Goal: Task Accomplishment & Management: Manage account settings

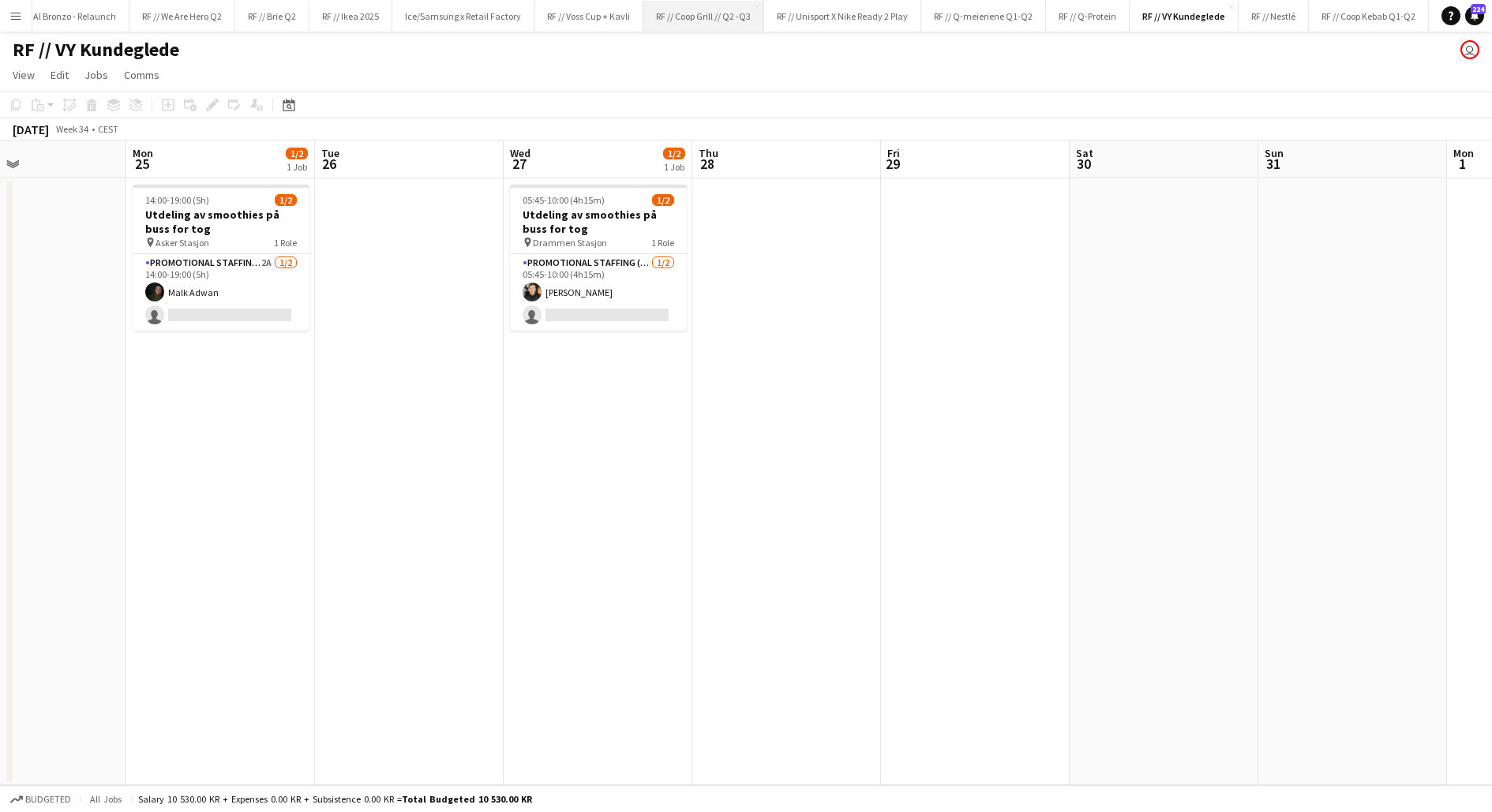
scroll to position [0, 385]
click at [1261, 18] on button "RF // Nestlé Close" at bounding box center [1272, 16] width 70 height 31
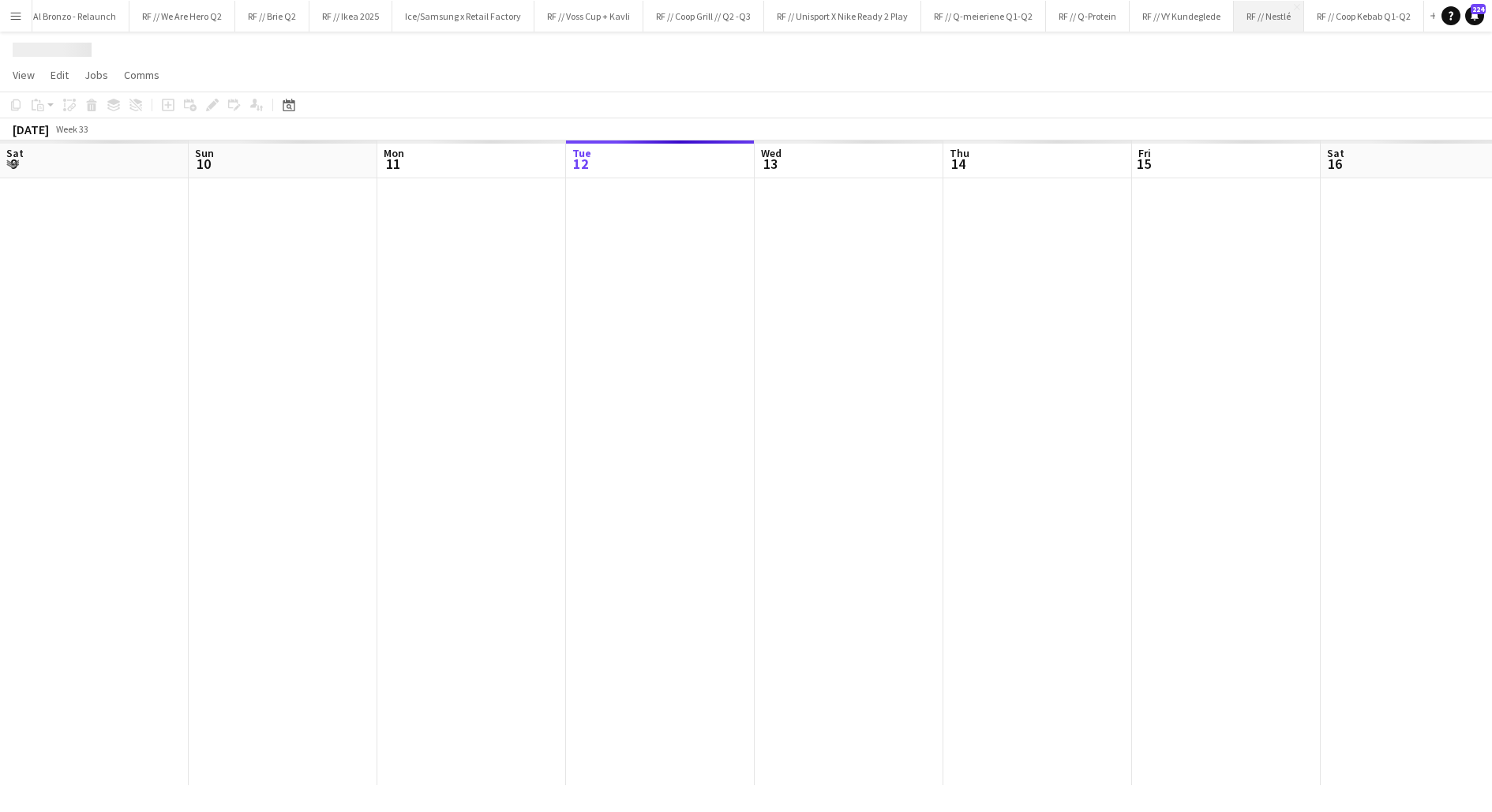
scroll to position [0, 378]
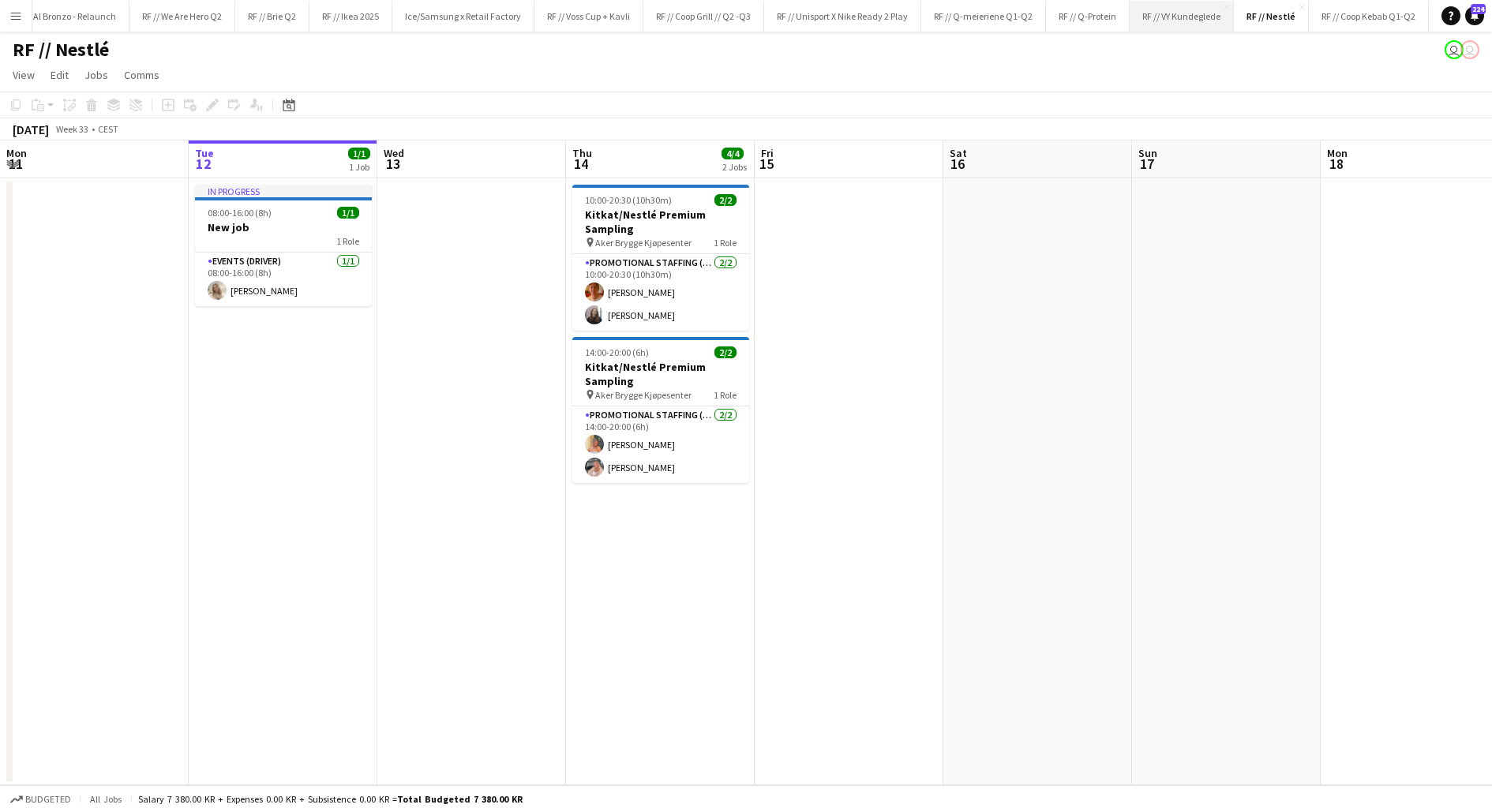
click at [1161, 19] on button "RF // VY Kundeglede Close" at bounding box center [1182, 16] width 105 height 31
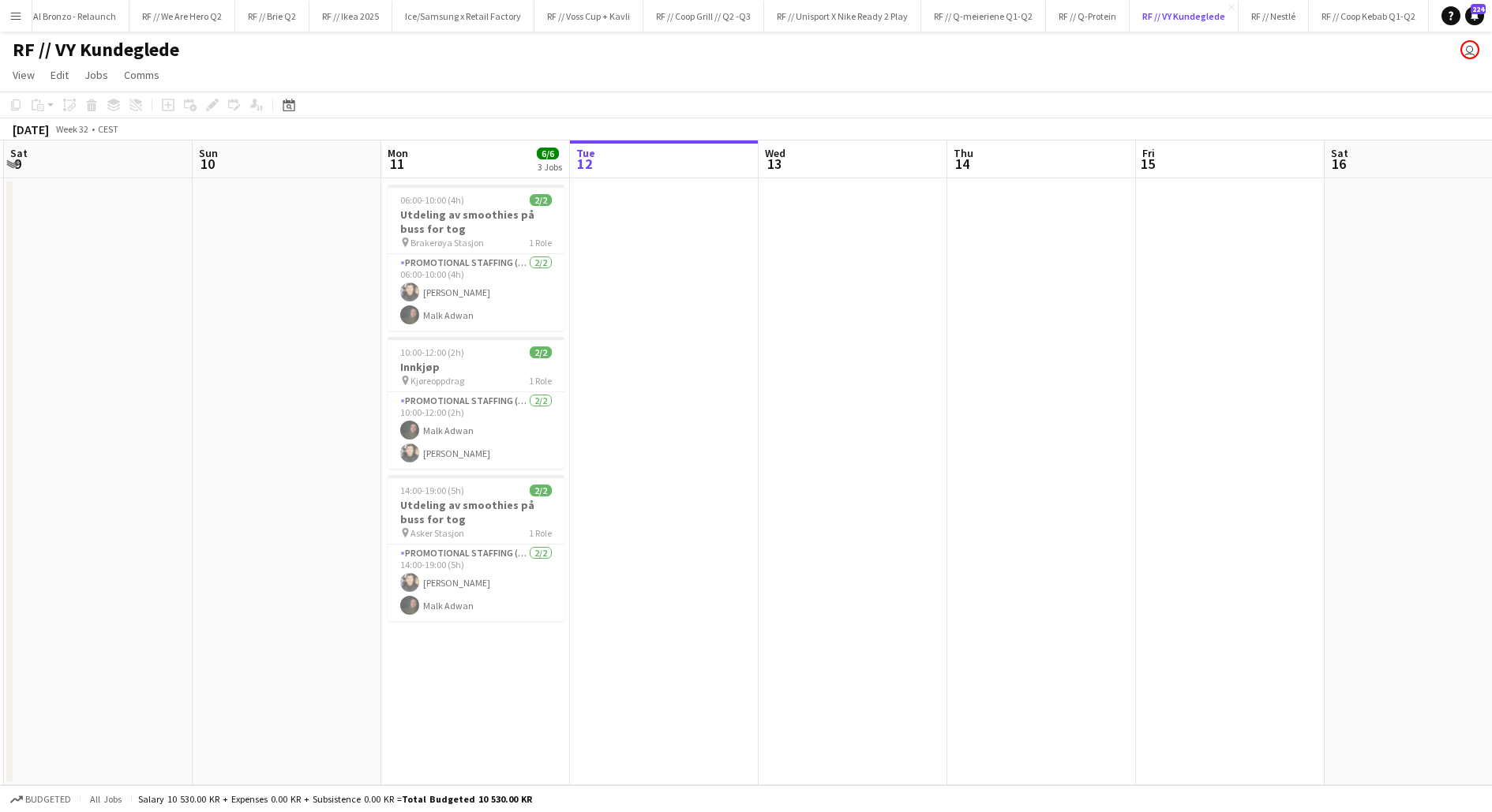
scroll to position [0, 332]
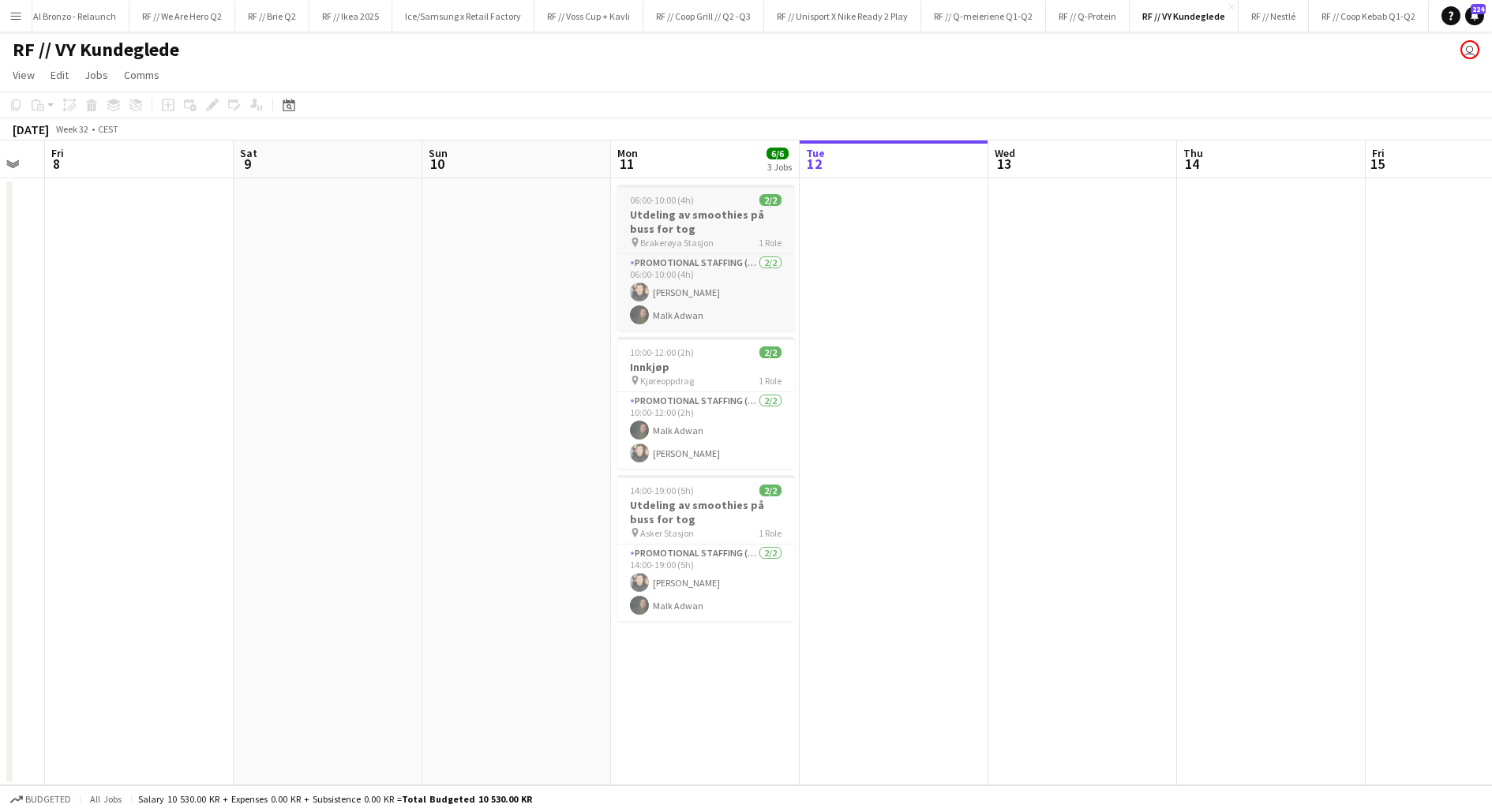
click at [640, 237] on span "Brakerøya Stasjon" at bounding box center [676, 243] width 73 height 12
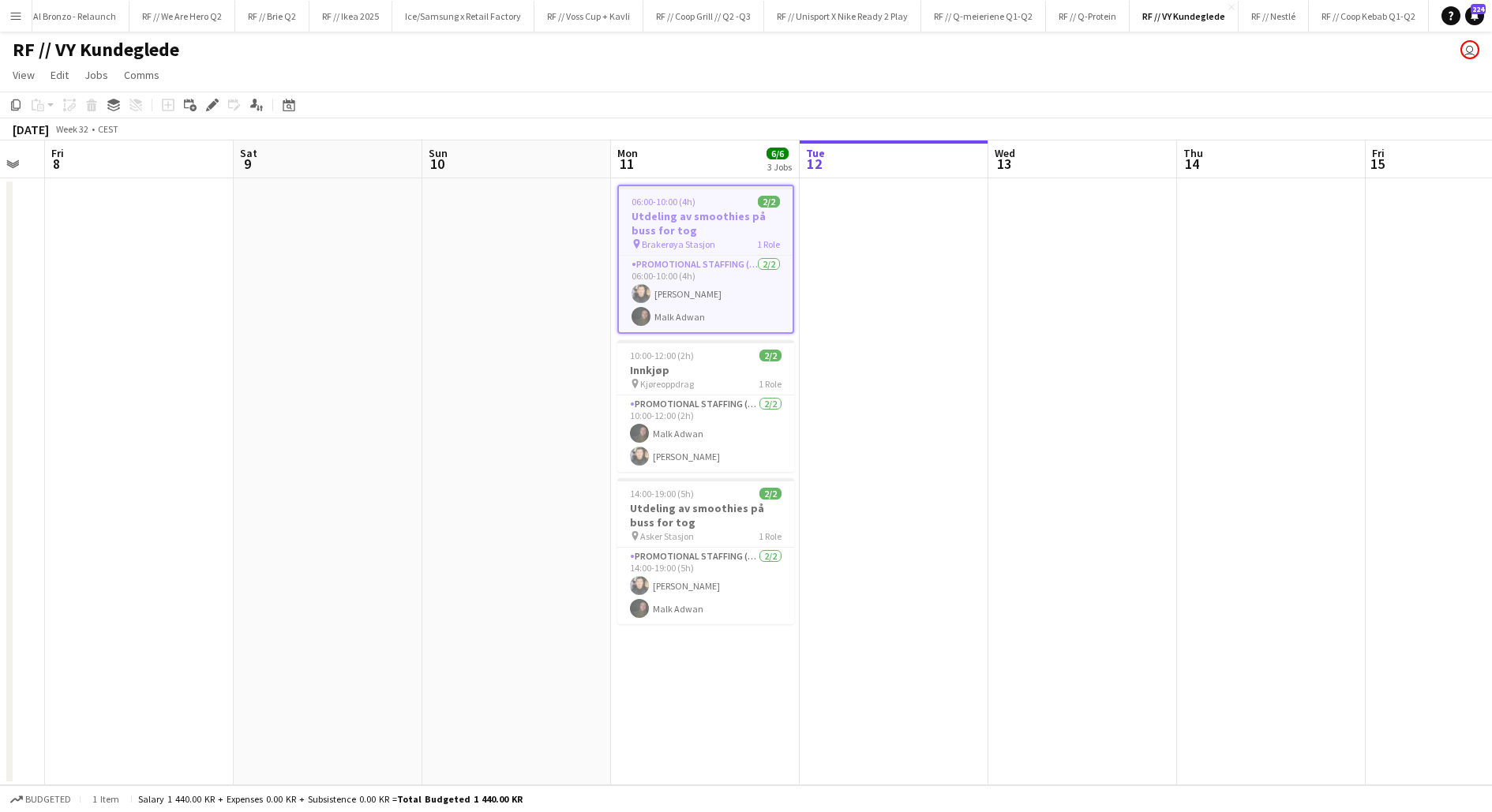
click at [525, 252] on app-date-cell at bounding box center [517, 482] width 189 height 607
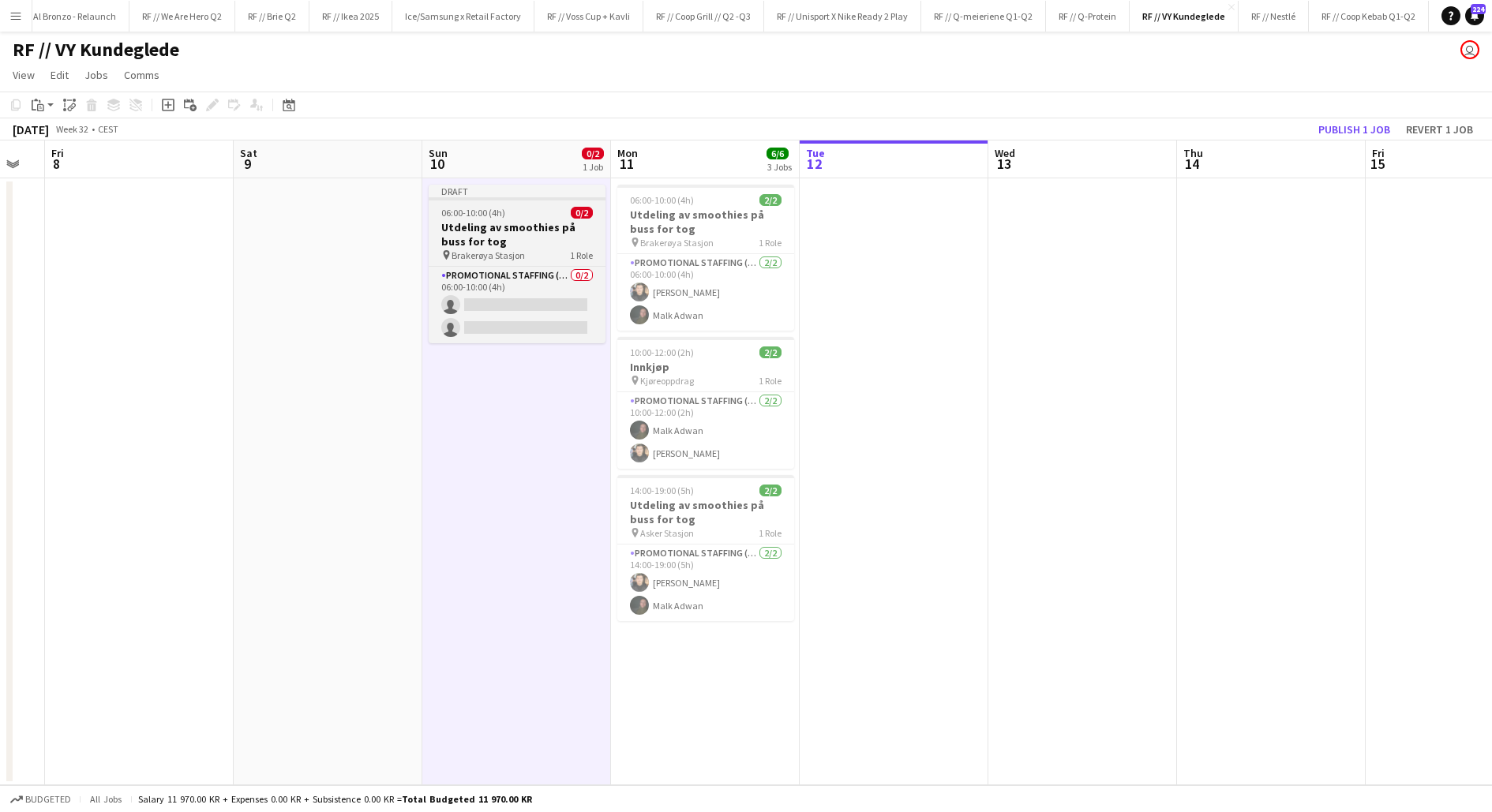
click at [479, 234] on h3 "Utdeling av smoothies på buss for tog" at bounding box center [517, 234] width 177 height 29
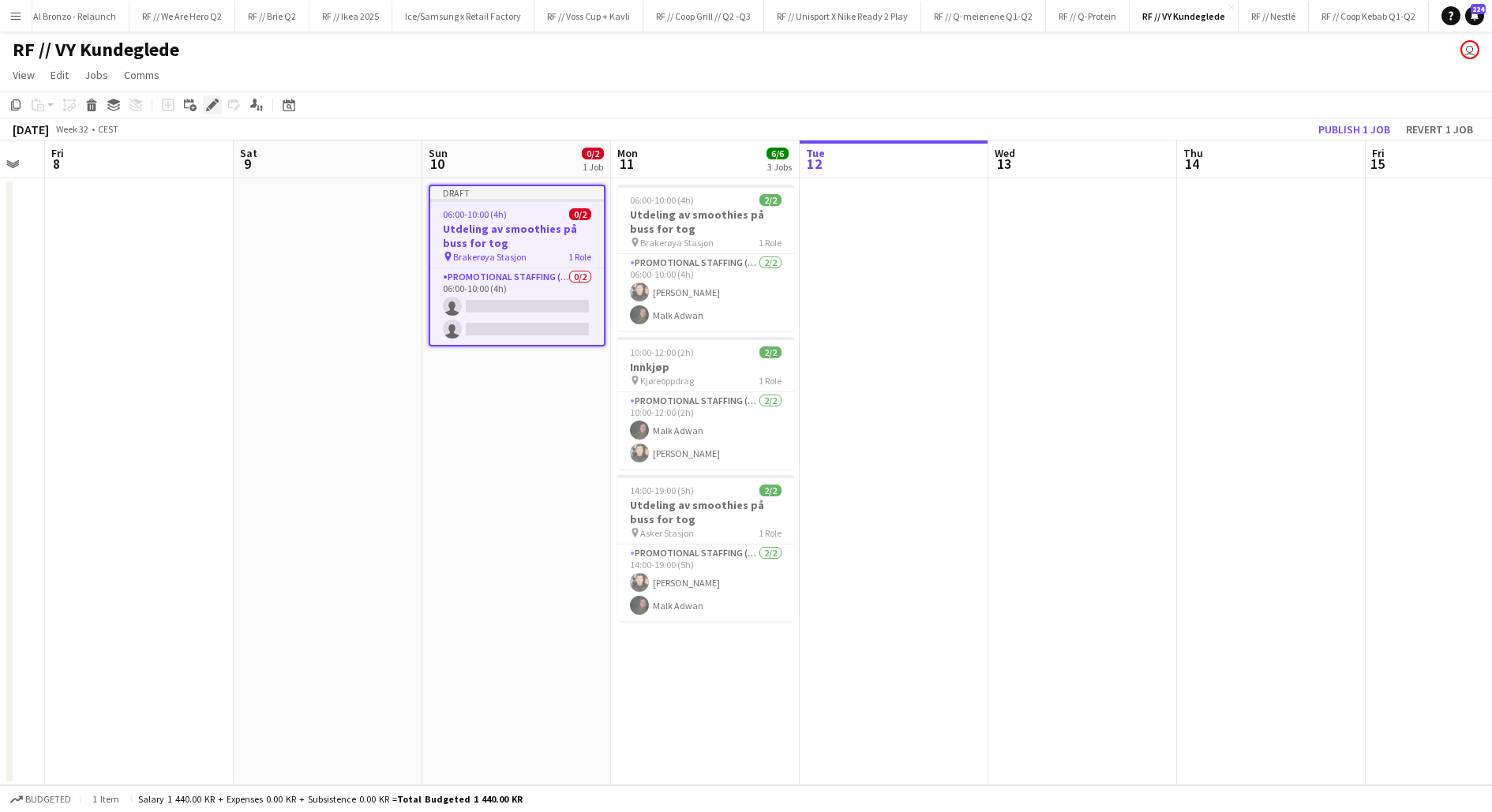
click at [213, 110] on icon "Edit" at bounding box center [212, 105] width 13 height 13
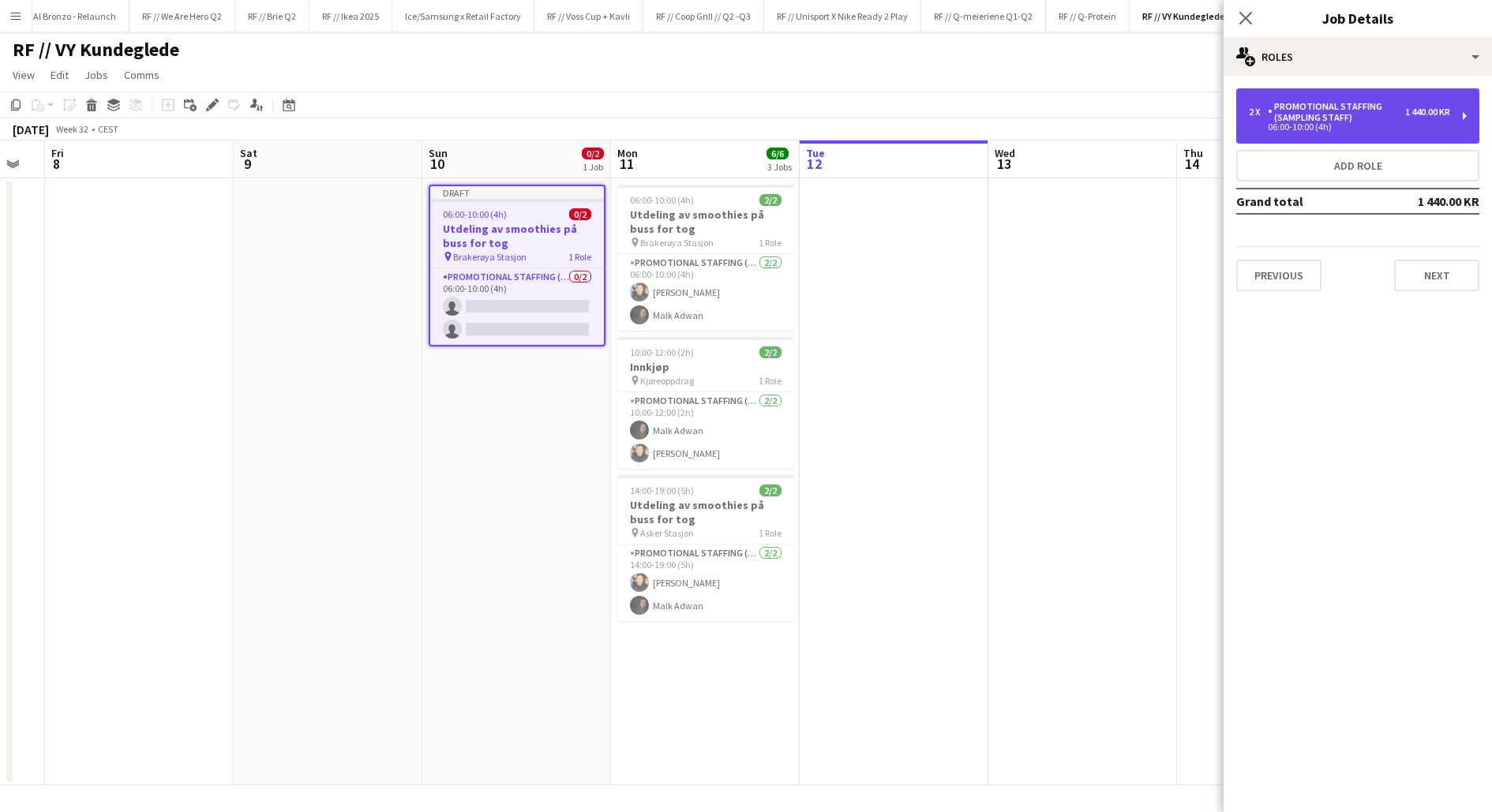
click at [1344, 136] on div "2 x Promotional Staffing (Sampling Staff) 1 440.00 KR 06:00-10:00 (4h)" at bounding box center [1358, 116] width 243 height 56
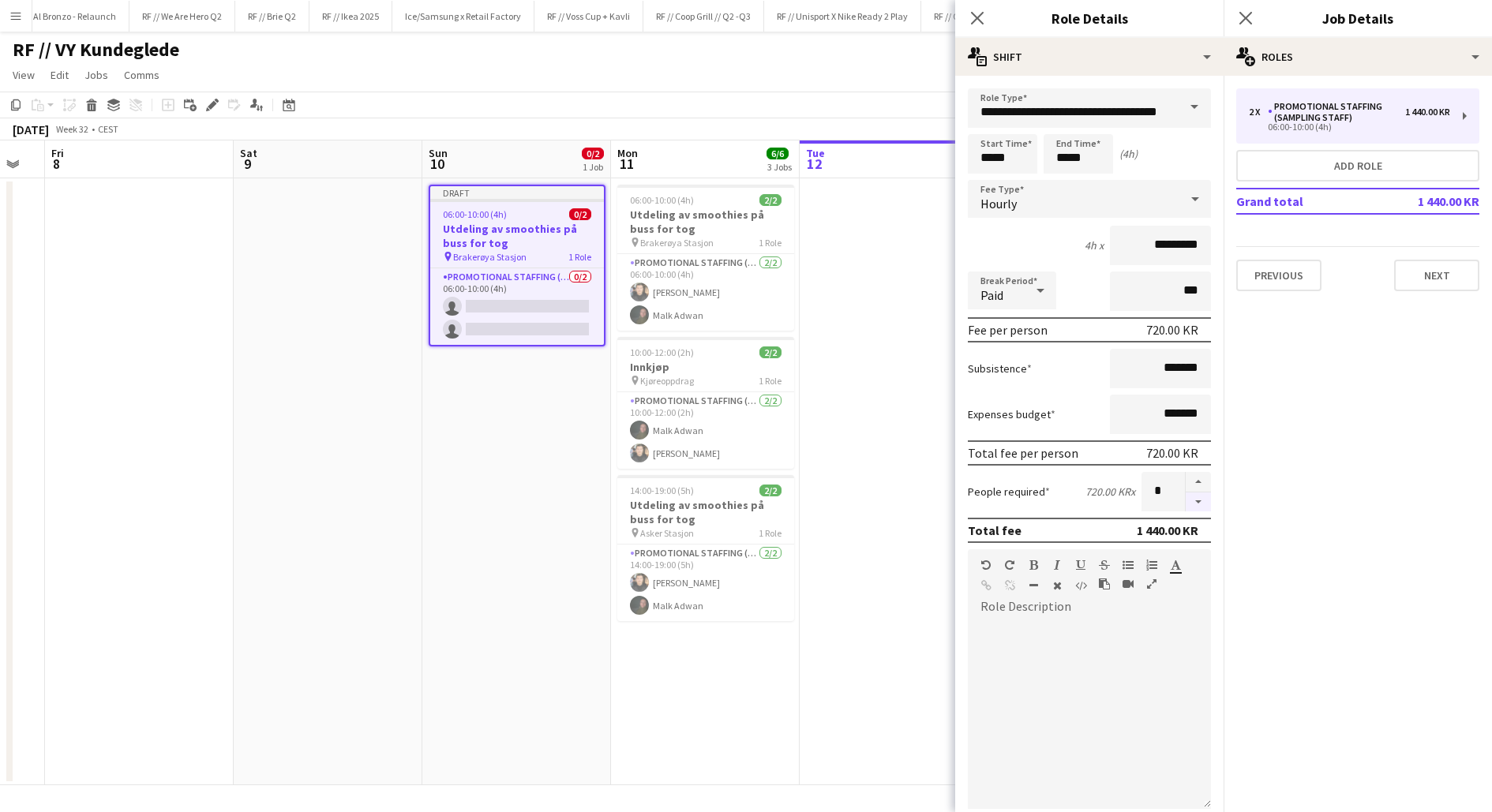
click at [1201, 504] on button "button" at bounding box center [1198, 502] width 25 height 19
type input "*"
click at [903, 384] on app-date-cell at bounding box center [894, 482] width 189 height 607
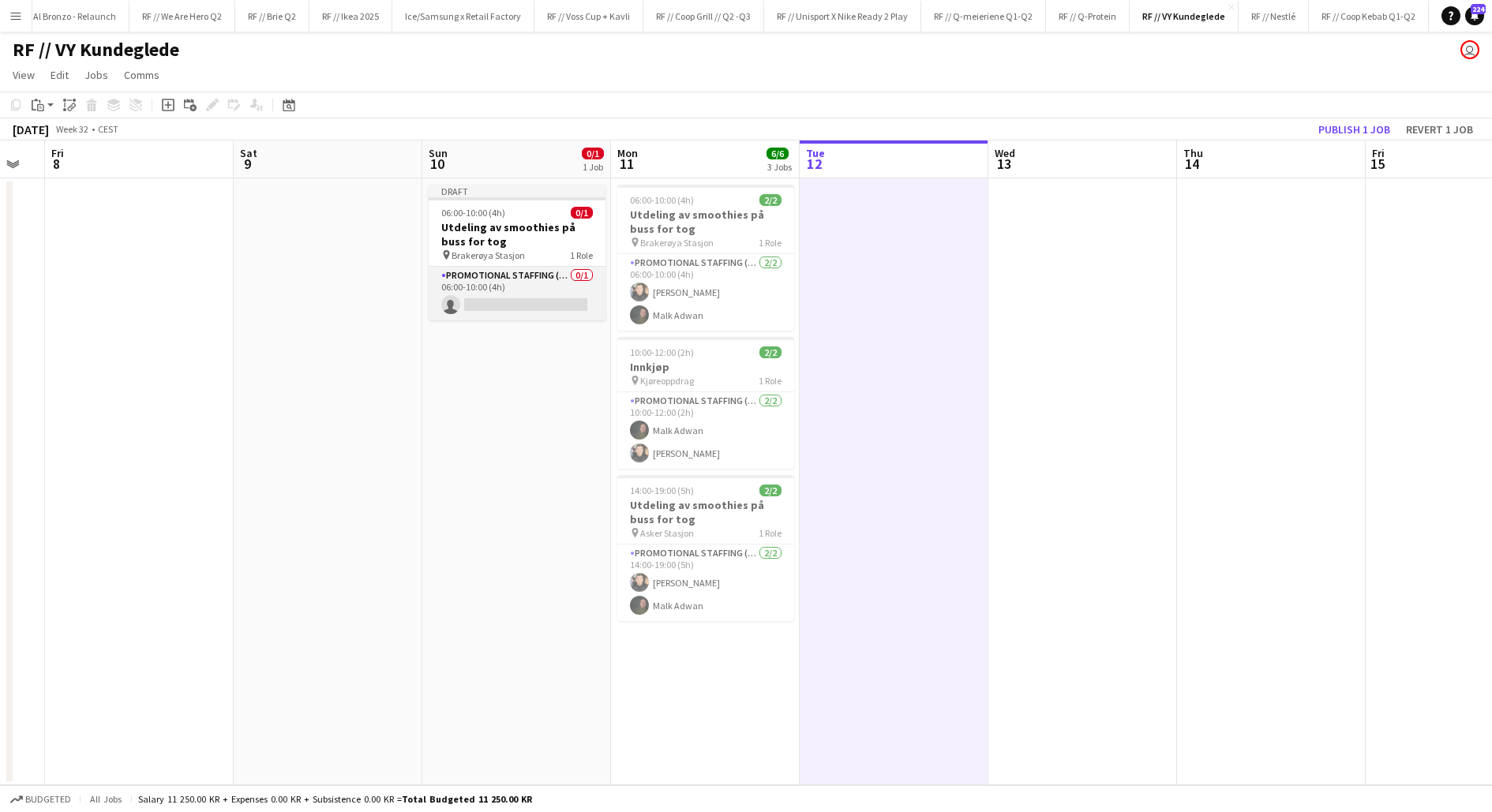
click at [552, 297] on app-card-role "Promotional Staffing (Sampling Staff) 0/1 06:00-10:00 (4h) single-neutral-actio…" at bounding box center [517, 293] width 177 height 54
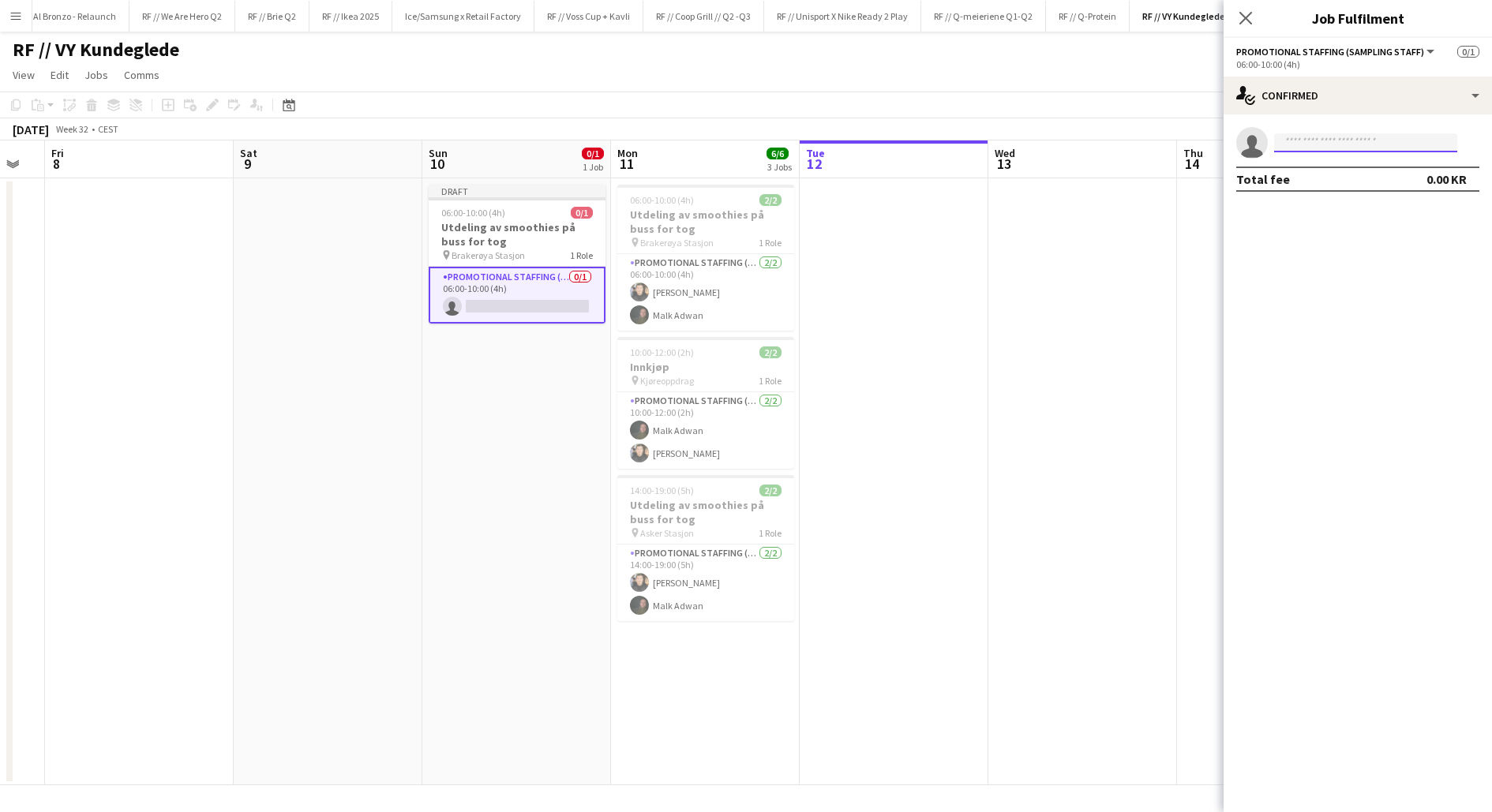
click at [1305, 137] on input at bounding box center [1365, 143] width 183 height 19
type input "*****"
click at [1306, 169] on span "[PERSON_NAME]" at bounding box center [1333, 165] width 91 height 13
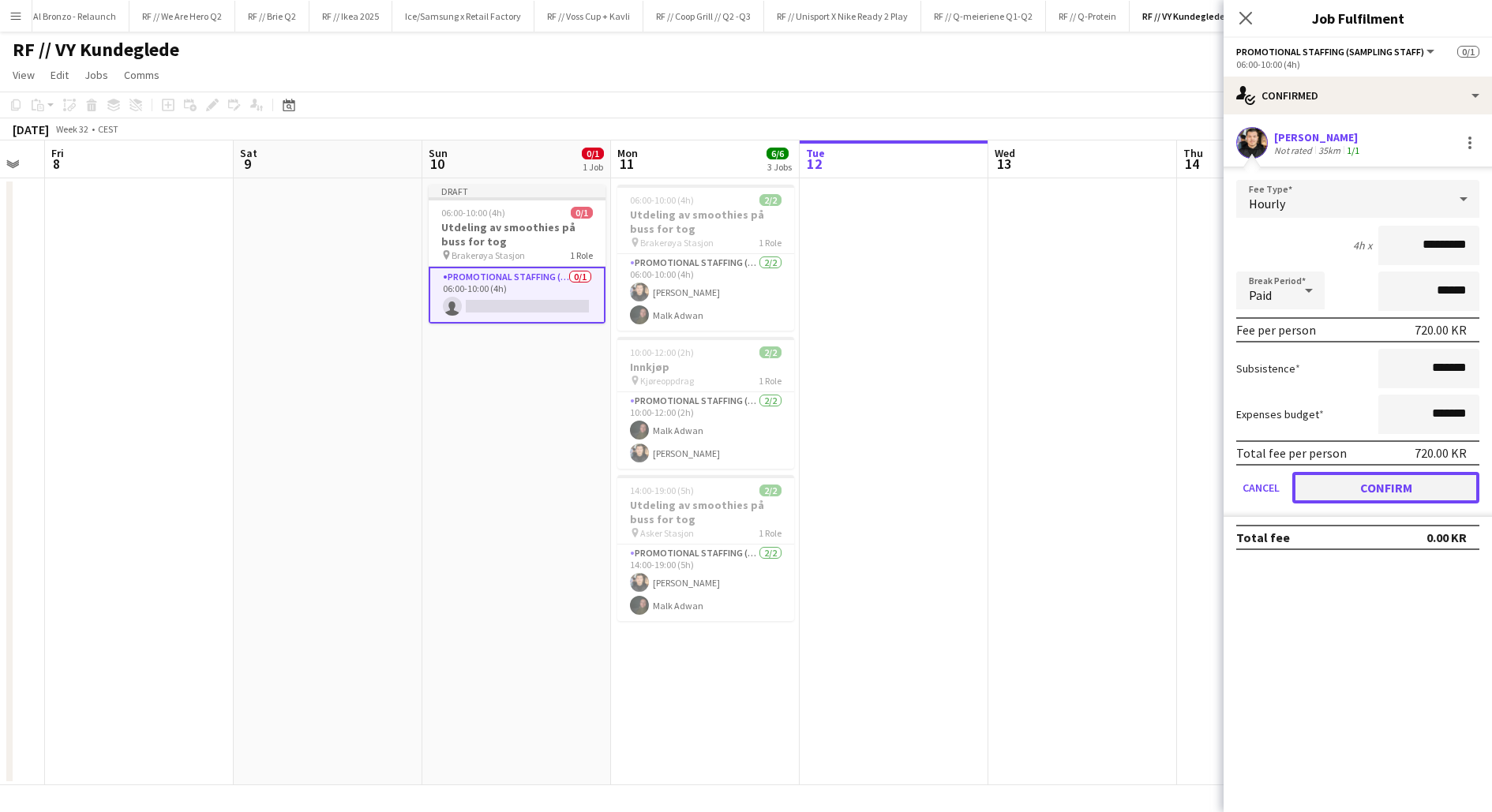
click at [1382, 486] on button "Confirm" at bounding box center [1387, 487] width 187 height 31
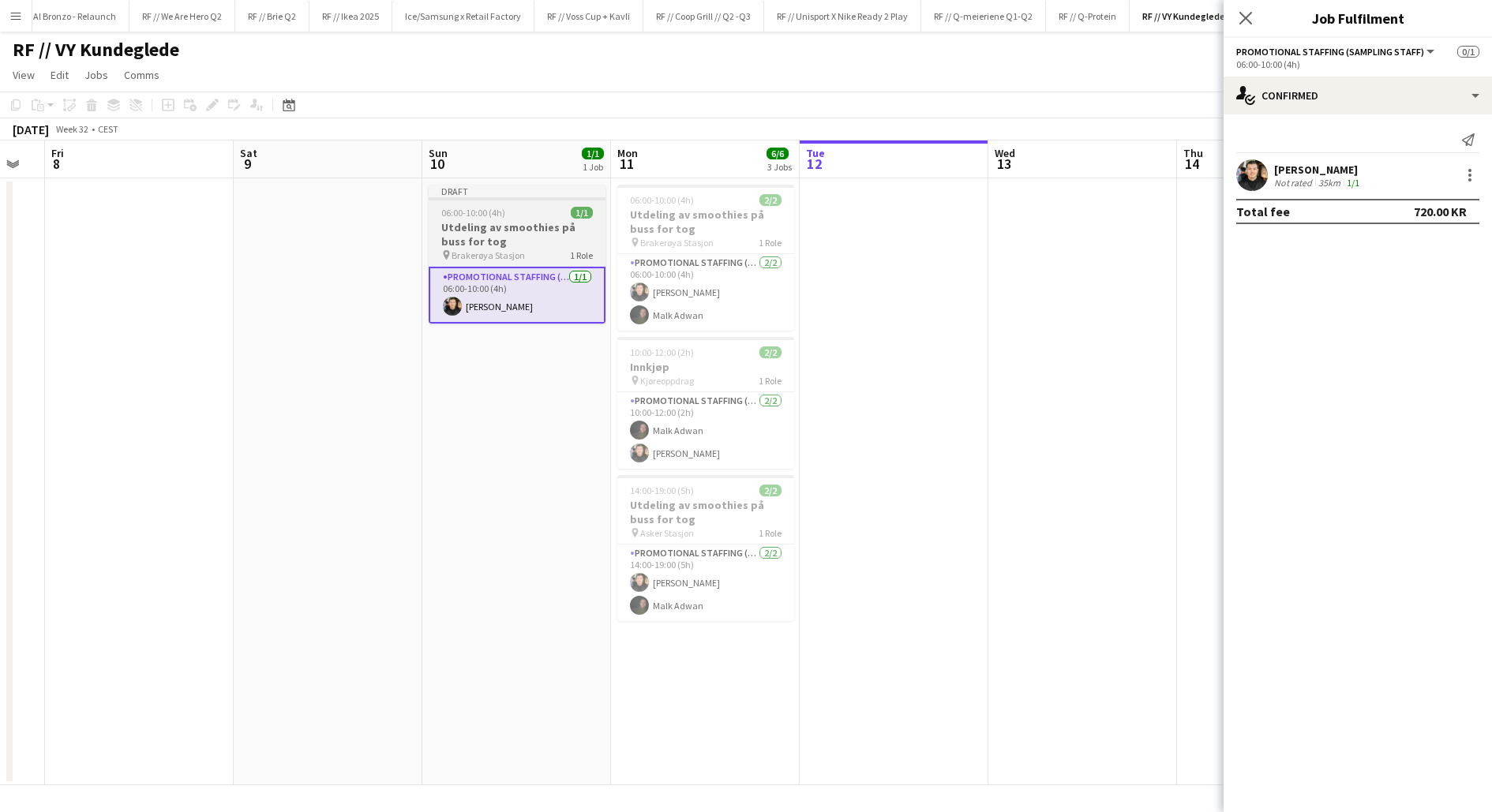
click at [503, 244] on h3 "Utdeling av smoothies på buss for tog" at bounding box center [517, 234] width 177 height 29
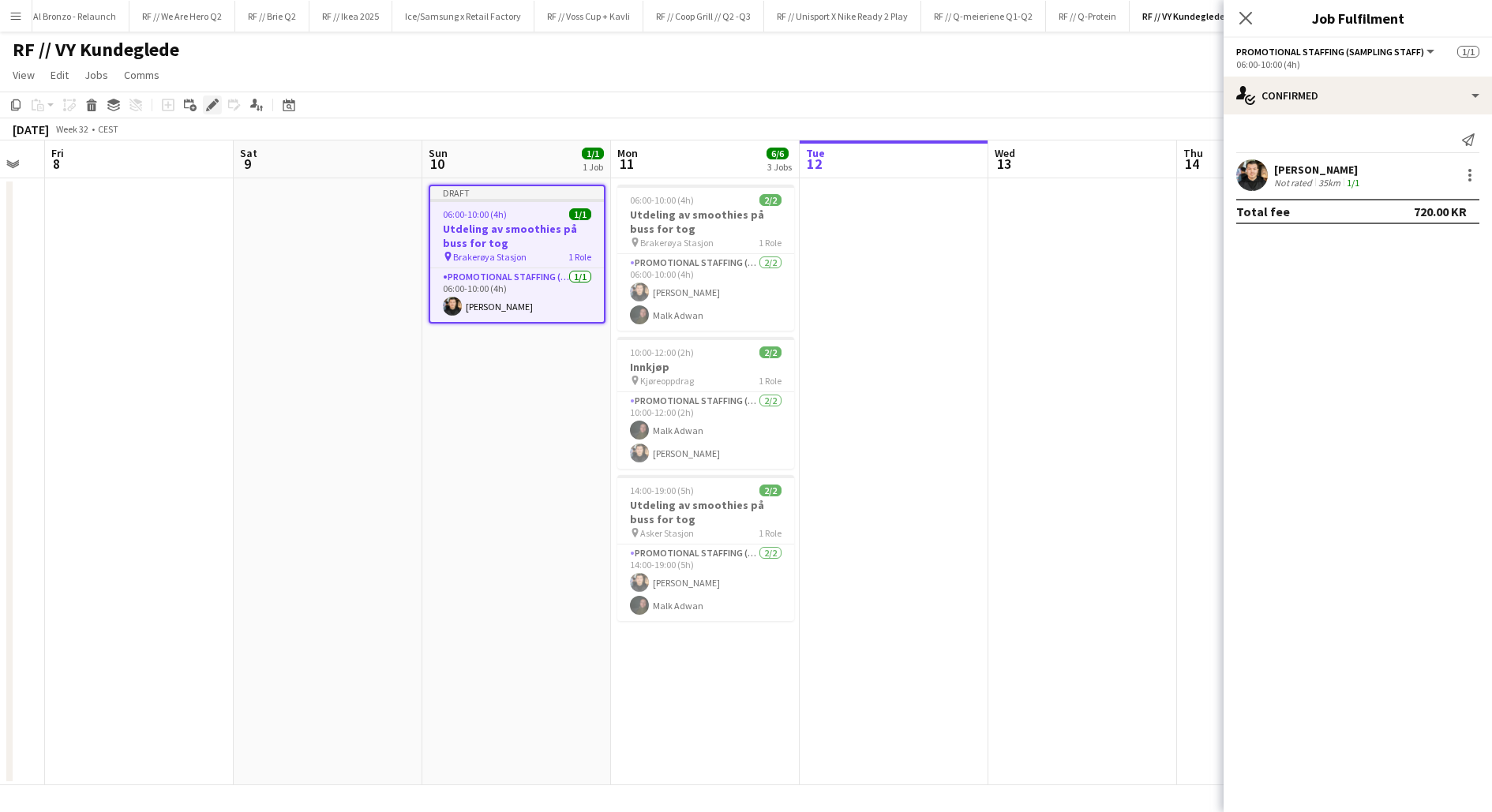
click at [210, 103] on icon "Edit" at bounding box center [212, 105] width 13 height 13
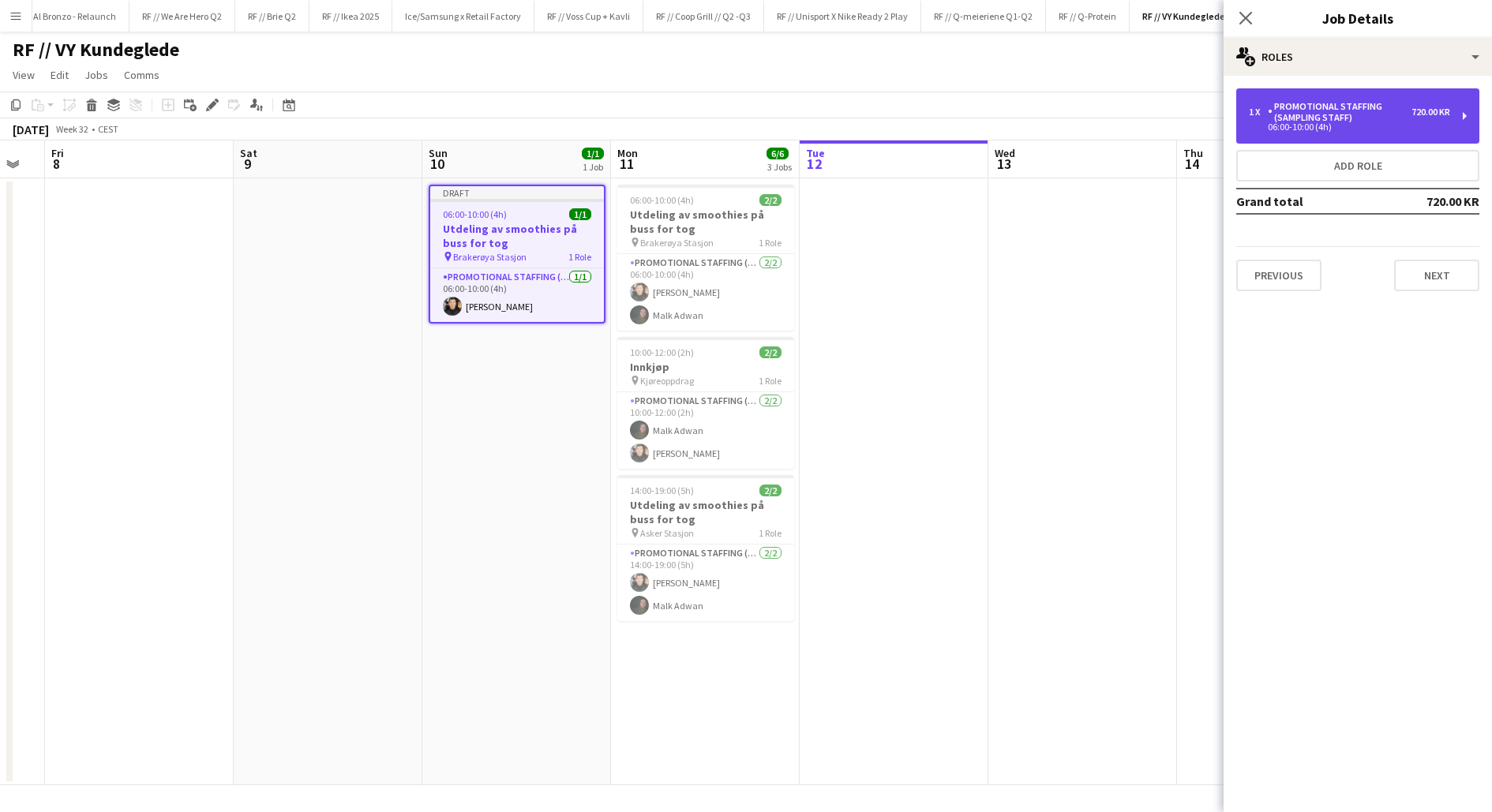
click at [1301, 119] on div "Promotional Staffing (Sampling Staff)" at bounding box center [1340, 112] width 143 height 22
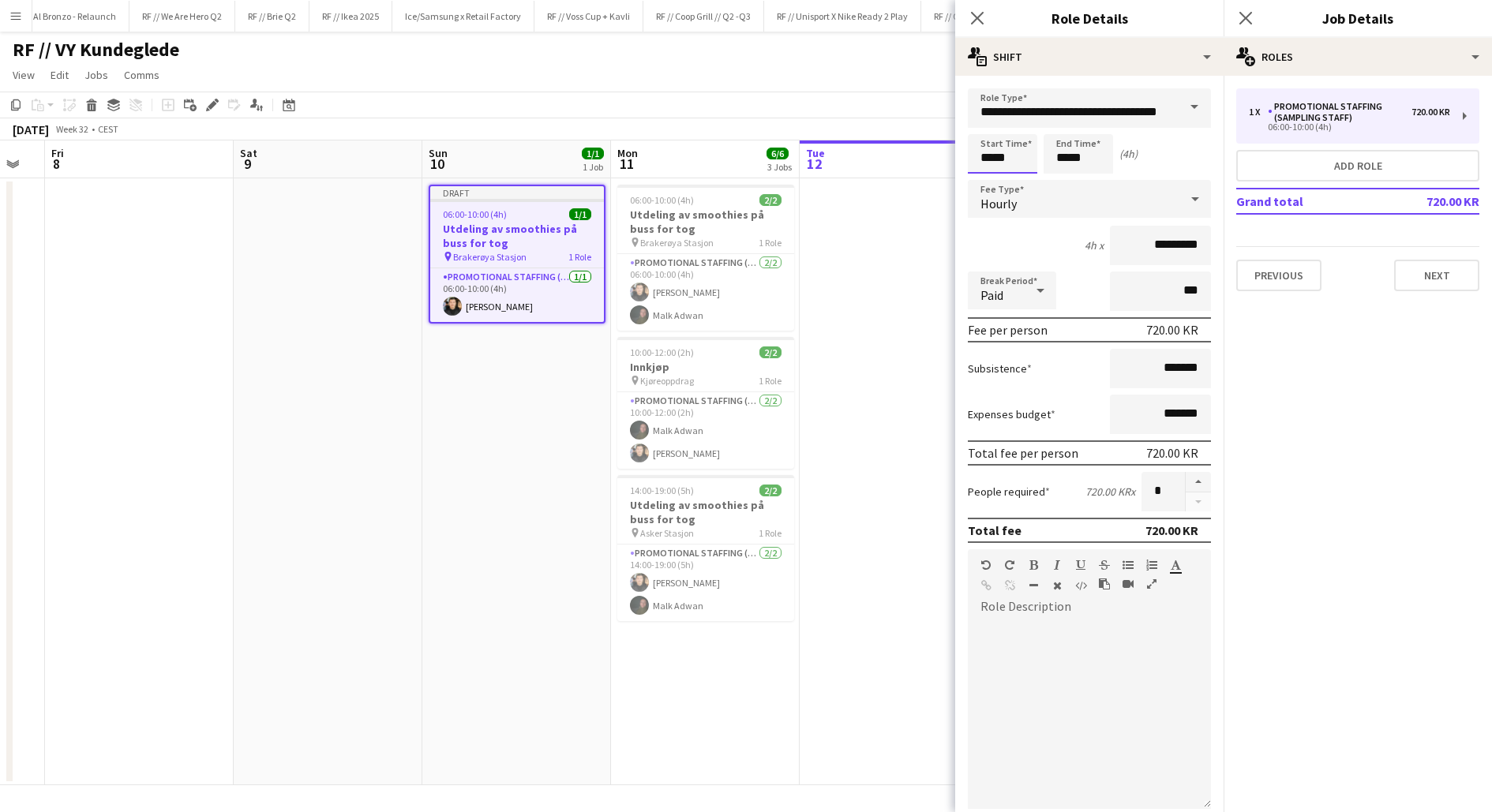
click at [988, 155] on input "*****" at bounding box center [1003, 153] width 69 height 40
click at [988, 130] on div at bounding box center [987, 126] width 31 height 16
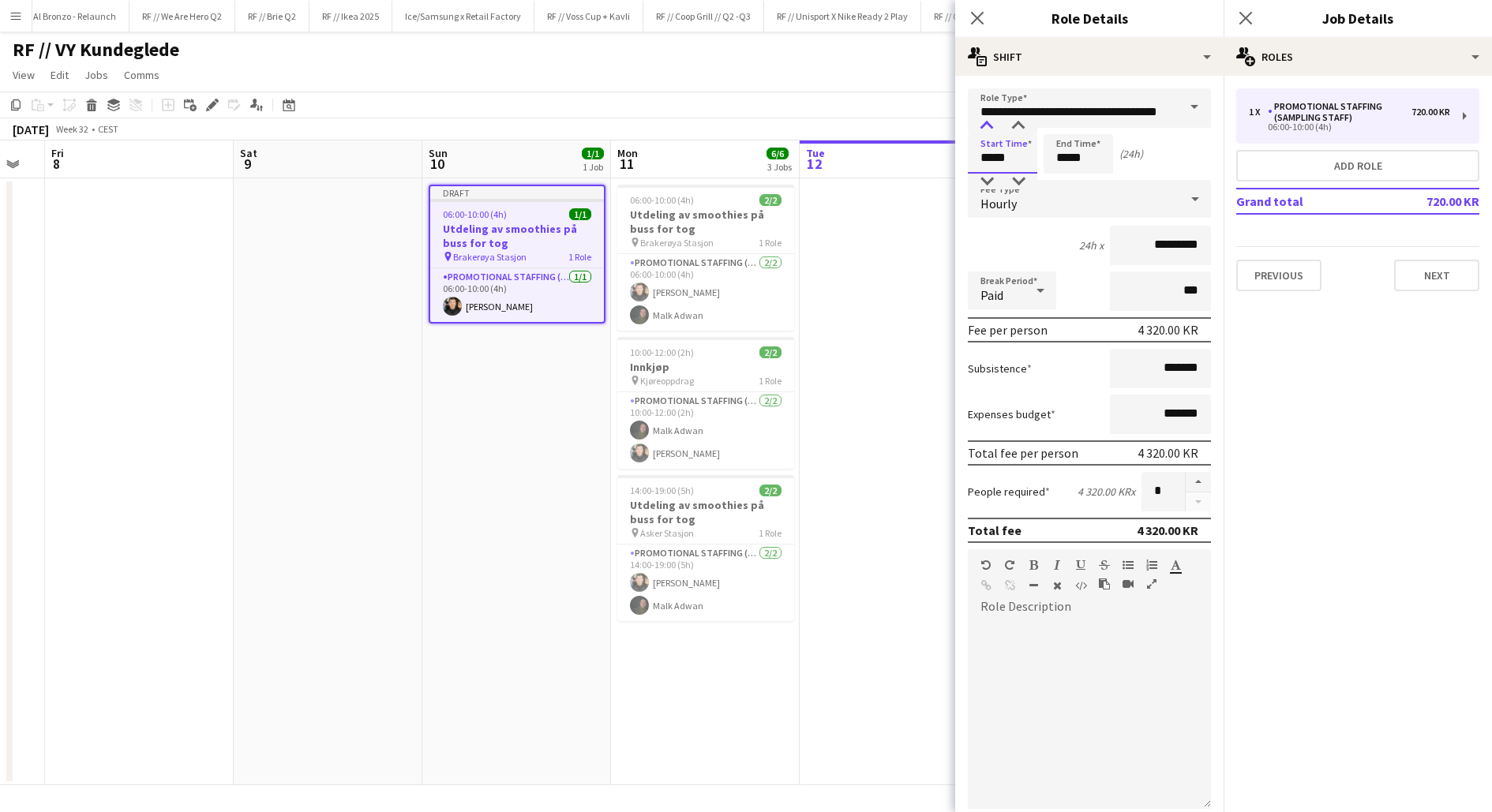
click at [988, 130] on div at bounding box center [987, 126] width 31 height 16
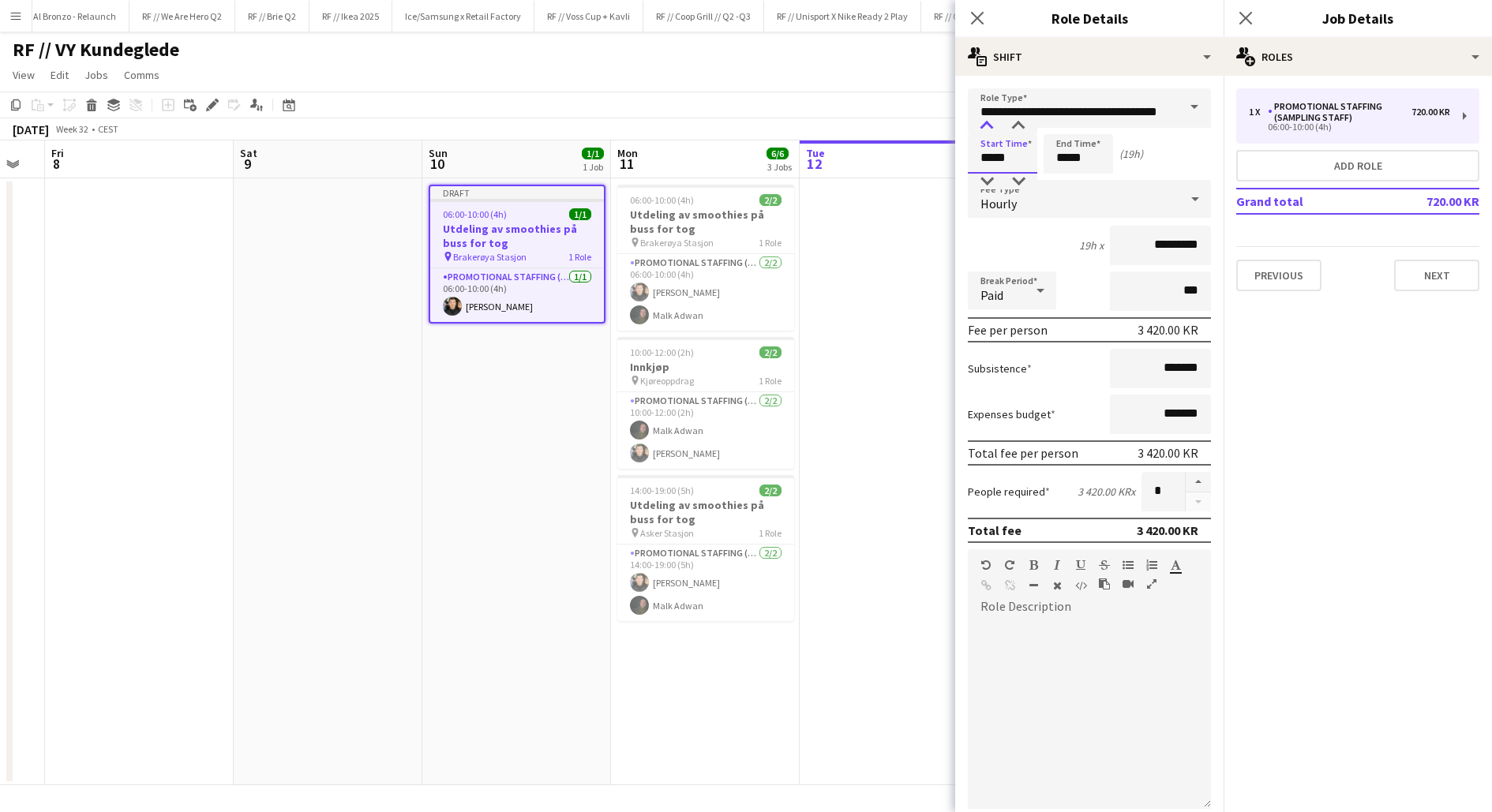
type input "*****"
click at [988, 130] on div at bounding box center [987, 126] width 31 height 16
click at [1058, 158] on input "*****" at bounding box center [1079, 153] width 69 height 40
click at [1064, 130] on div at bounding box center [1062, 126] width 31 height 16
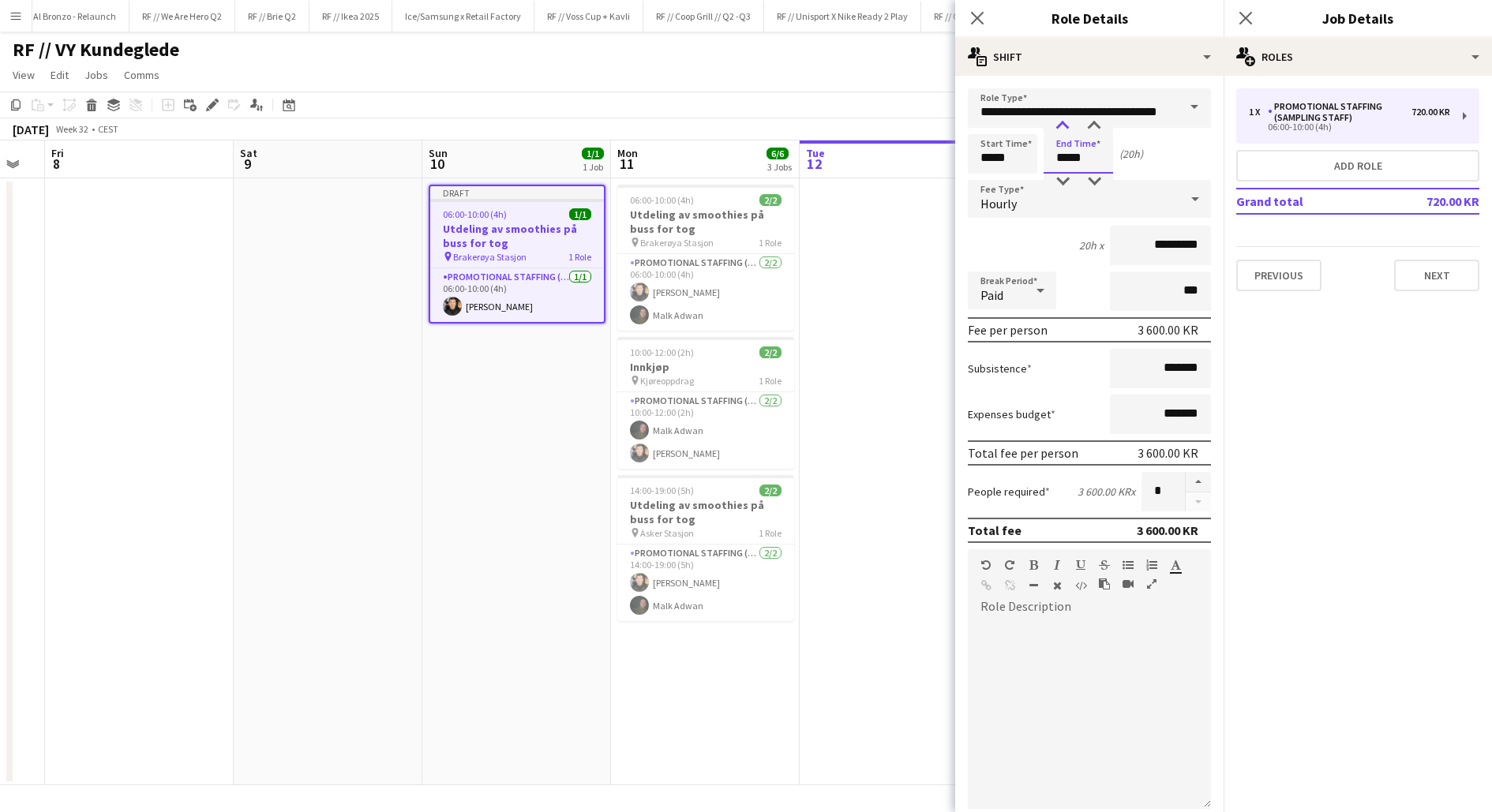
click at [1064, 130] on div at bounding box center [1062, 126] width 31 height 16
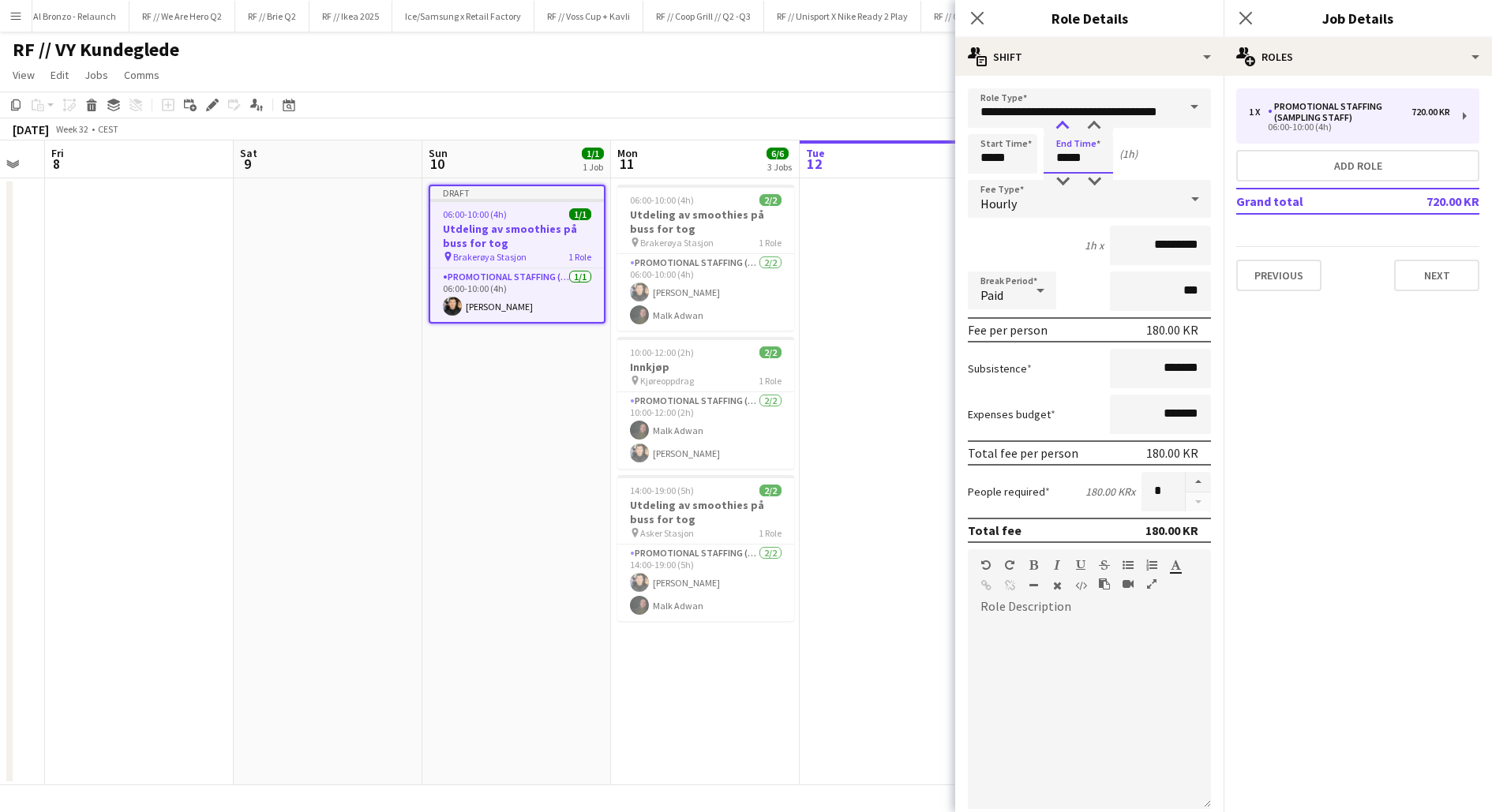
type input "*****"
click at [1064, 130] on div at bounding box center [1062, 126] width 31 height 16
click at [916, 287] on app-date-cell at bounding box center [894, 482] width 189 height 607
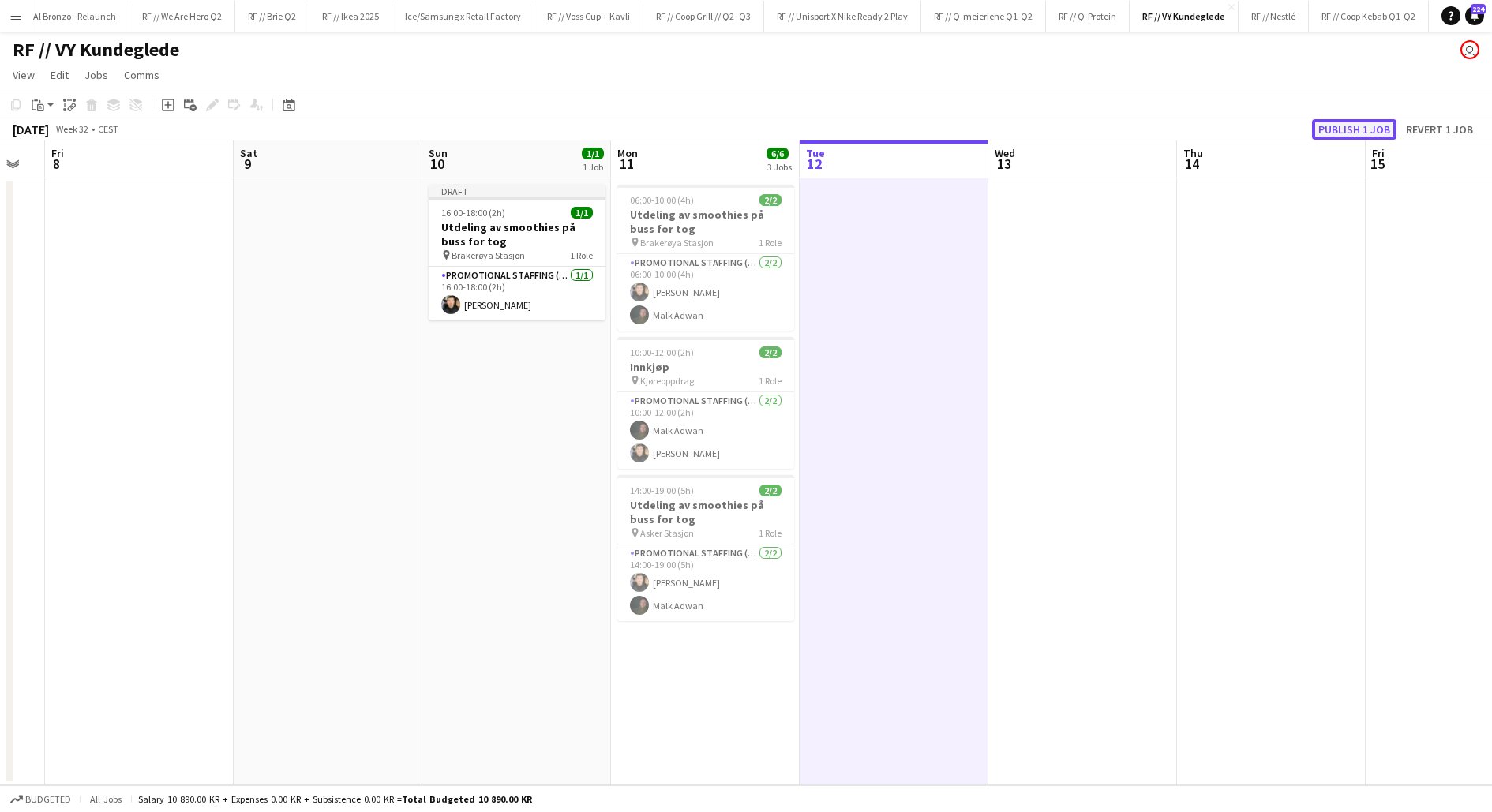
click at [1331, 130] on button "Publish 1 job" at bounding box center [1355, 129] width 84 height 20
